Goal: Transaction & Acquisition: Purchase product/service

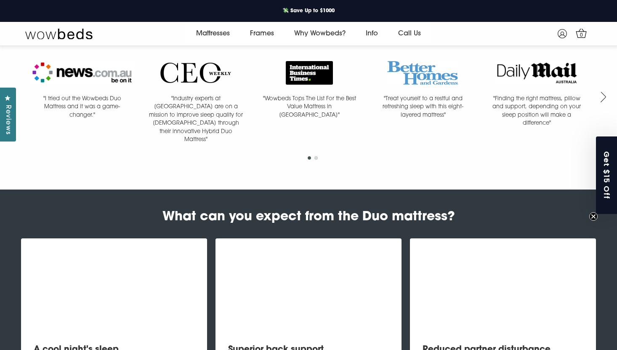
scroll to position [747, 0]
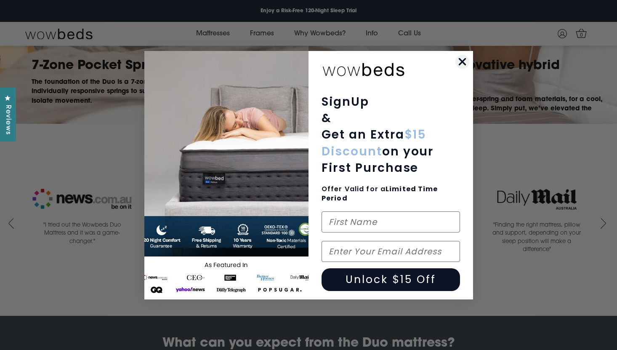
click at [461, 62] on icon "Close dialog" at bounding box center [462, 62] width 6 height 6
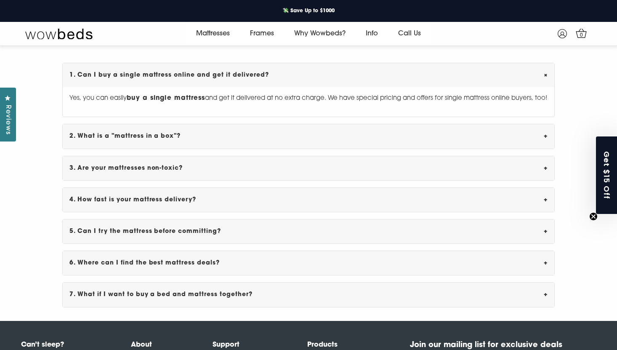
scroll to position [2557, 0]
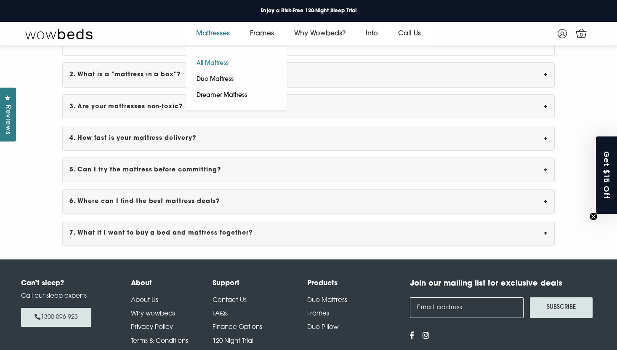
click at [228, 62] on link "All Mattress" at bounding box center [212, 64] width 53 height 16
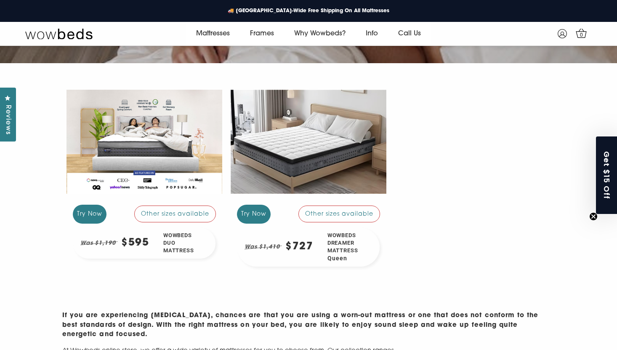
scroll to position [159, 0]
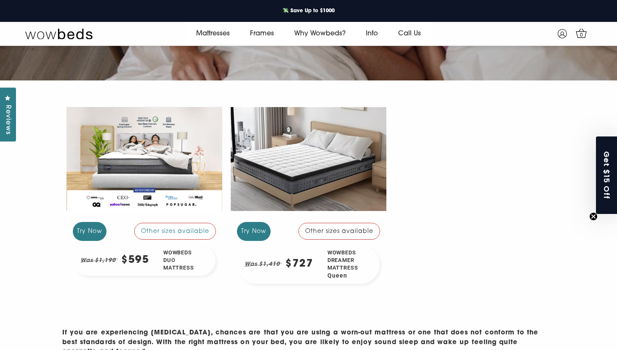
click at [328, 234] on div "Other sizes available" at bounding box center [339, 231] width 82 height 17
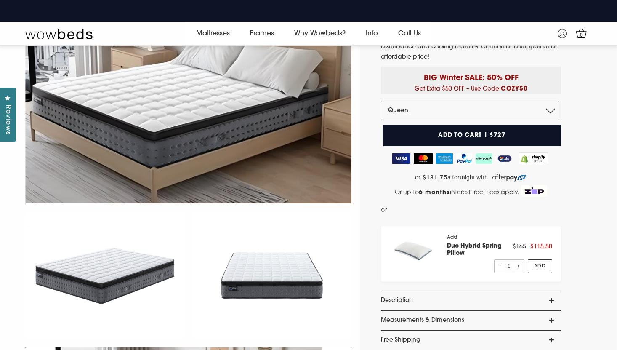
scroll to position [74, 0]
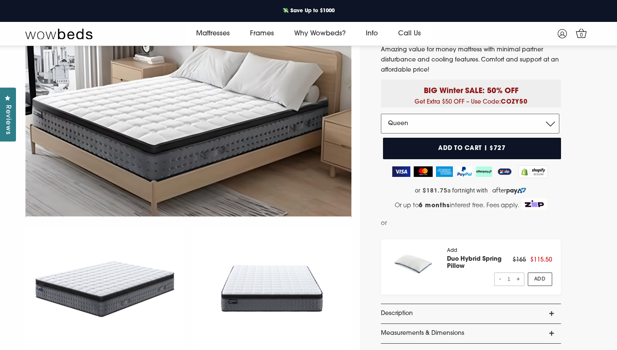
click at [476, 125] on select "Double Queen King" at bounding box center [470, 123] width 178 height 19
select select "King"
click at [381, 114] on select "Double Queen King" at bounding box center [470, 123] width 178 height 19
click at [594, 110] on div "Wowbeds Dreamer Mattress Now $825 ! Was $1,649 4.7 Rated 4.7 out of 5 stars 3 R…" at bounding box center [488, 346] width 257 height 747
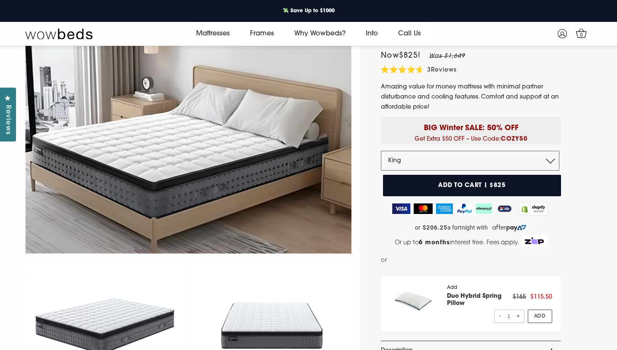
scroll to position [0, 0]
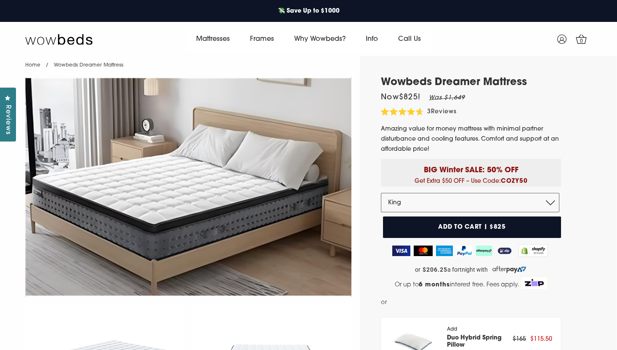
click at [529, 152] on p "Amazing value for money mattress with minimal partner disturbance and cooling f…" at bounding box center [471, 139] width 180 height 30
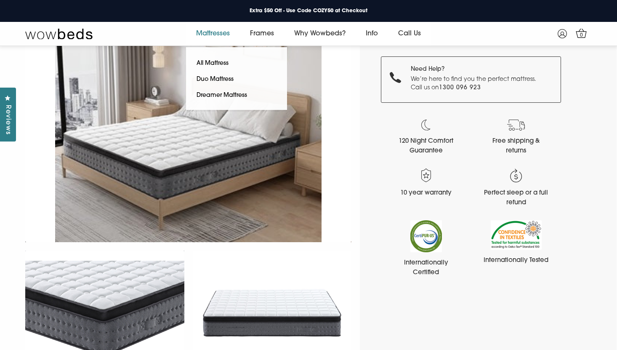
scroll to position [410, 0]
click at [226, 79] on link "Duo Mattress" at bounding box center [215, 80] width 58 height 16
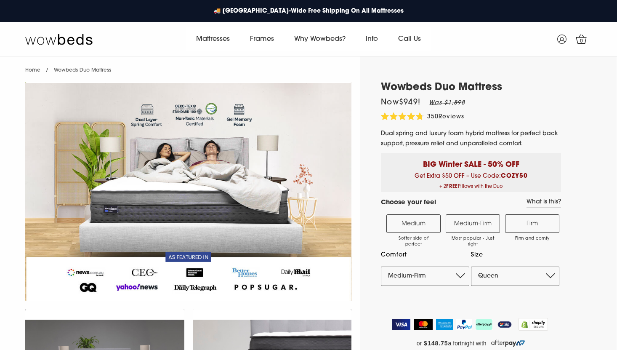
select select "Medium-Firm"
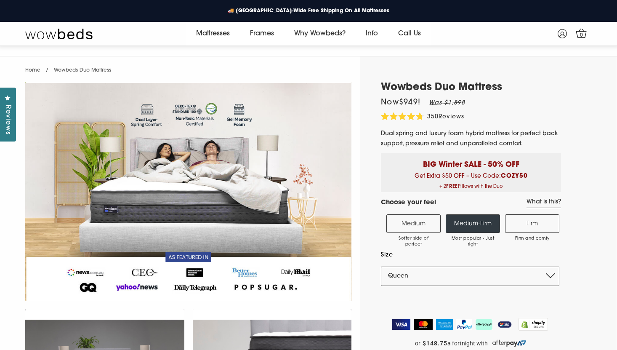
scroll to position [42, 0]
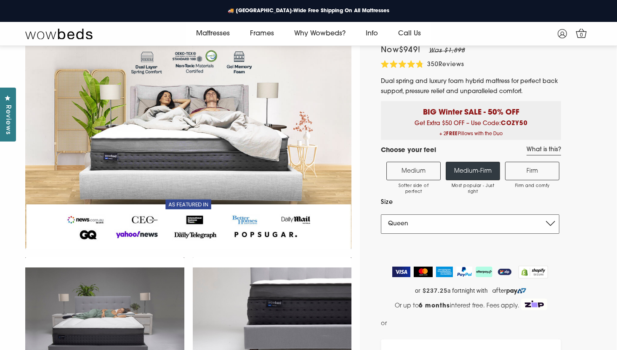
click at [484, 223] on select "Single King Single Double Queen King" at bounding box center [470, 223] width 178 height 19
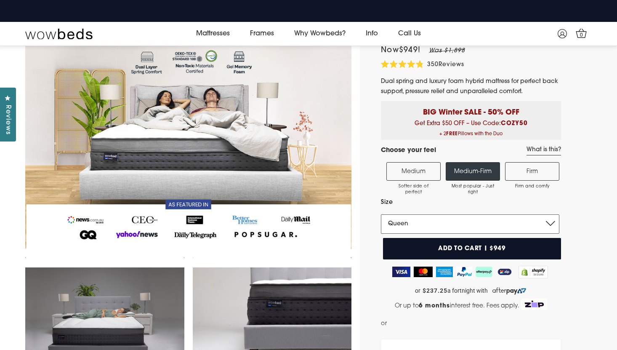
select select "King"
click at [381, 214] on select "Single King Single Double Queen King" at bounding box center [470, 223] width 178 height 19
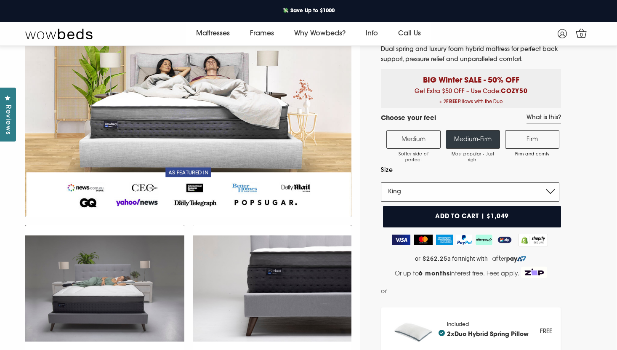
scroll to position [74, 0]
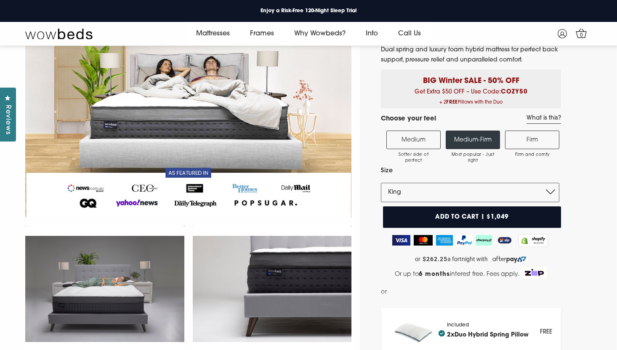
click at [439, 140] on label "Medium Softer side of perfect" at bounding box center [413, 139] width 54 height 19
click at [0, 0] on input "Medium Softer side of perfect" at bounding box center [0, 0] width 0 height 0
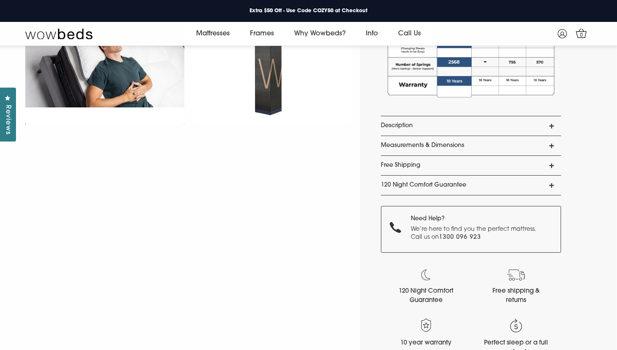
scroll to position [621, 0]
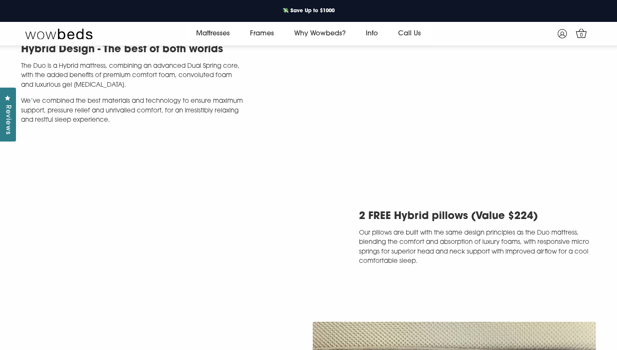
scroll to position [1842, 0]
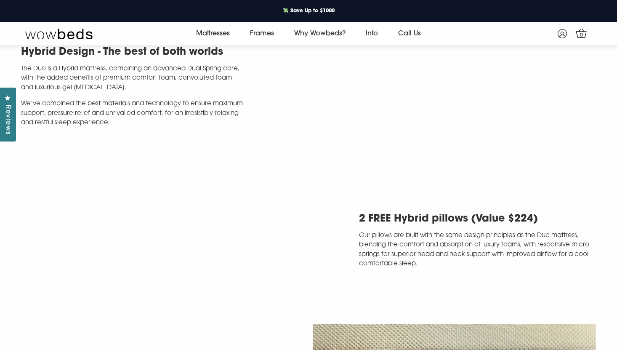
drag, startPoint x: 300, startPoint y: 200, endPoint x: 256, endPoint y: 151, distance: 66.1
click at [256, 128] on div "Hybrid Design - The best of both worlds The Duo is a Hybrid mattress, combining…" at bounding box center [162, 86] width 283 height 84
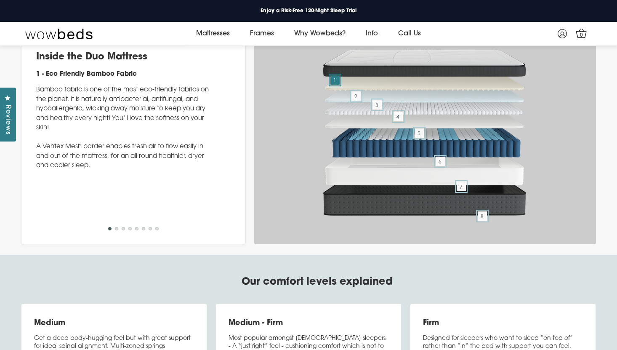
scroll to position [3020, 0]
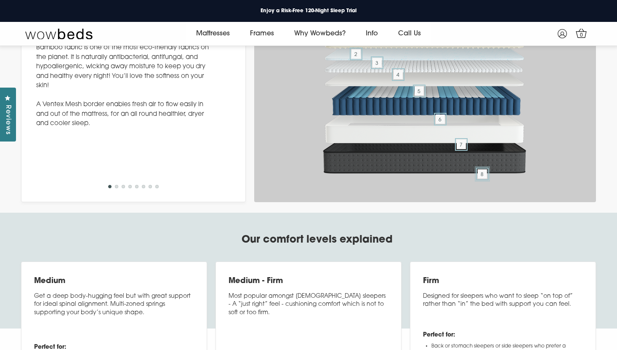
click at [483, 178] on span "8" at bounding box center [482, 173] width 9 height 9
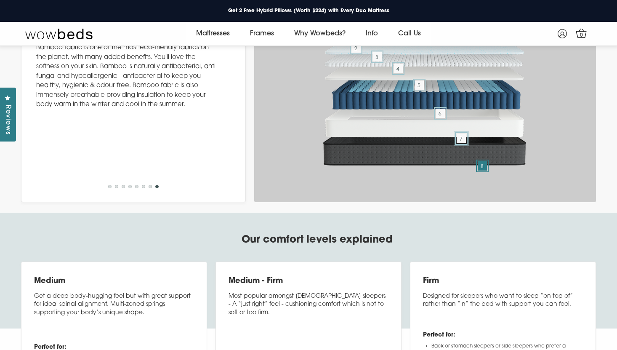
click at [462, 143] on span "7" at bounding box center [461, 138] width 9 height 9
